Goal: Find contact information: Find contact information

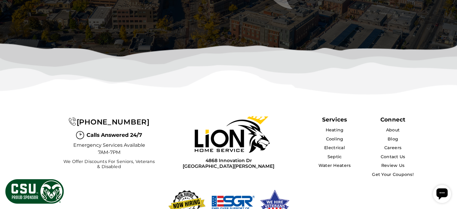
scroll to position [1918, 0]
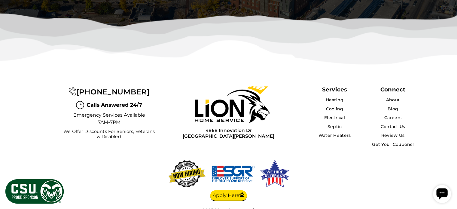
click at [227, 86] on img at bounding box center [231, 104] width 75 height 37
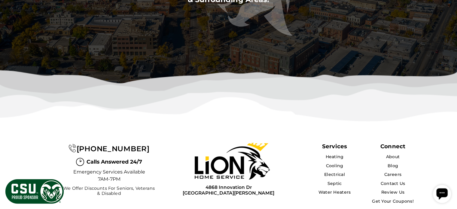
scroll to position [1918, 0]
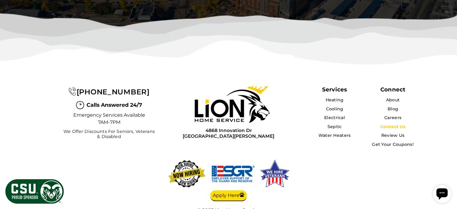
click at [387, 124] on link "Contact Us" at bounding box center [392, 126] width 25 height 5
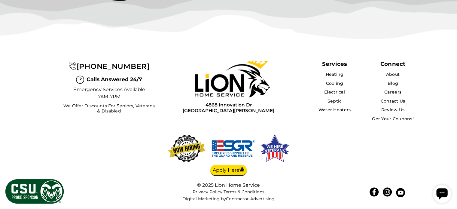
scroll to position [1444, 0]
